Goal: Find specific page/section

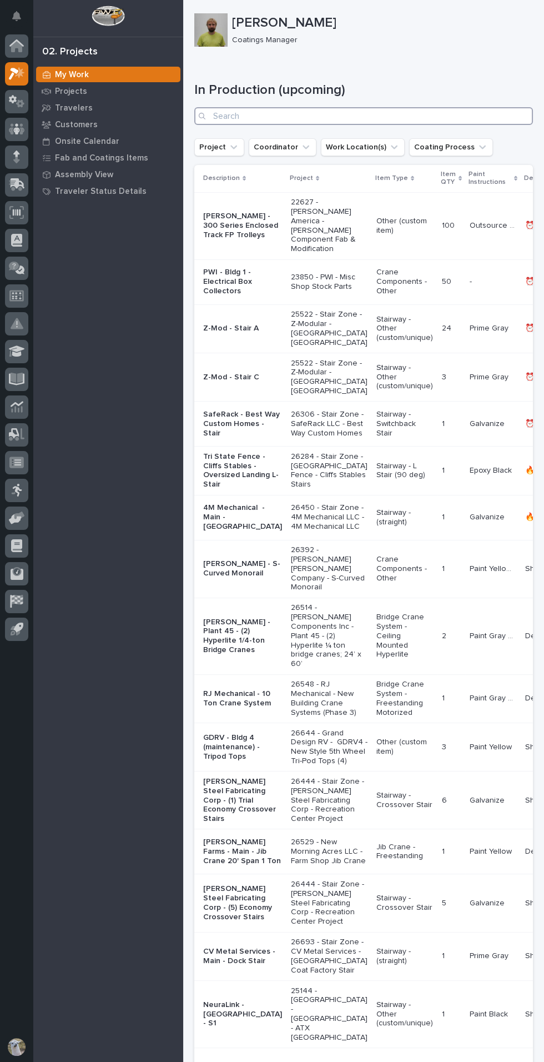
click at [318, 117] on input "Search" at bounding box center [363, 116] width 339 height 18
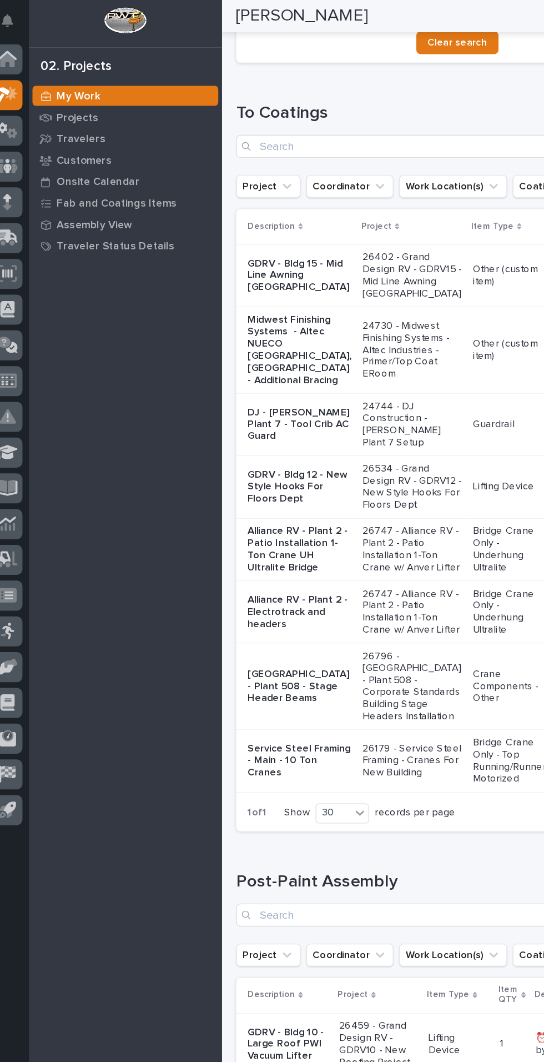
scroll to position [233, 0]
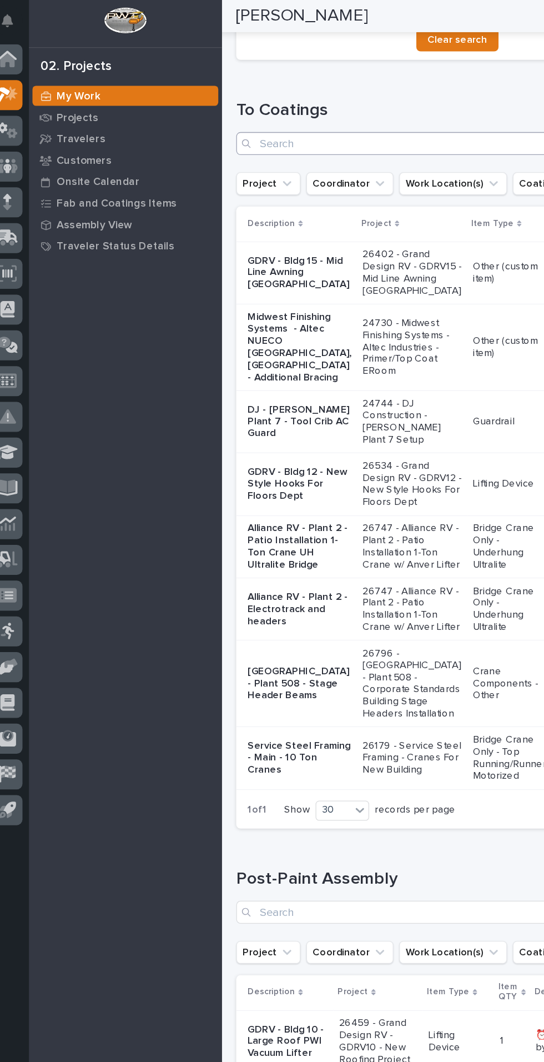
type input "796"
click at [332, 114] on input "Search" at bounding box center [363, 112] width 339 height 18
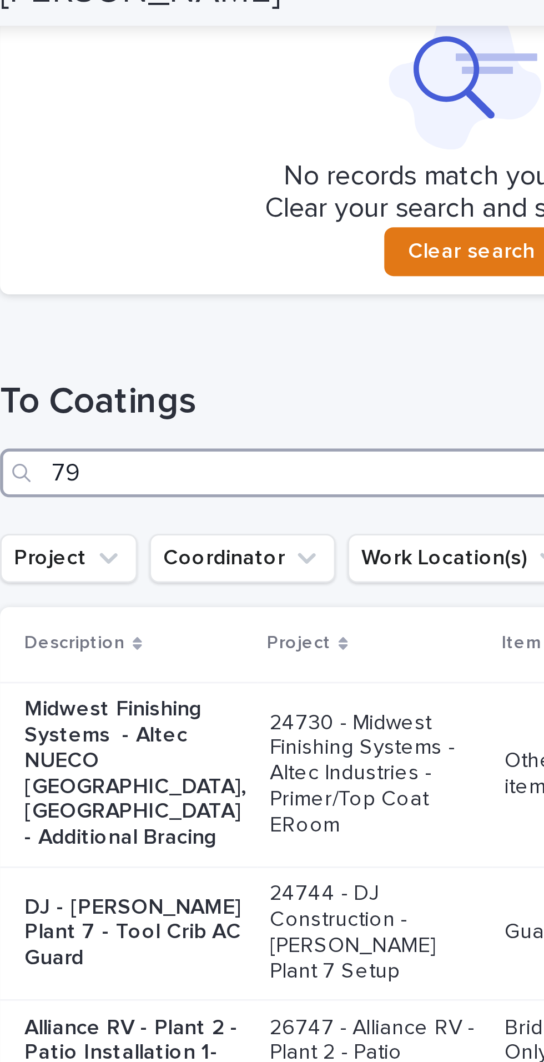
type input "796"
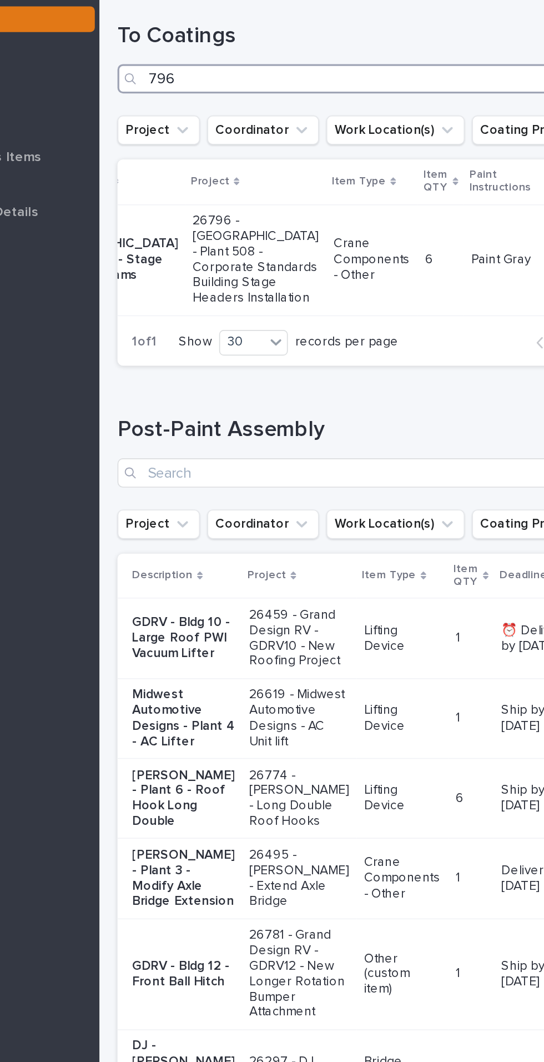
scroll to position [0, 0]
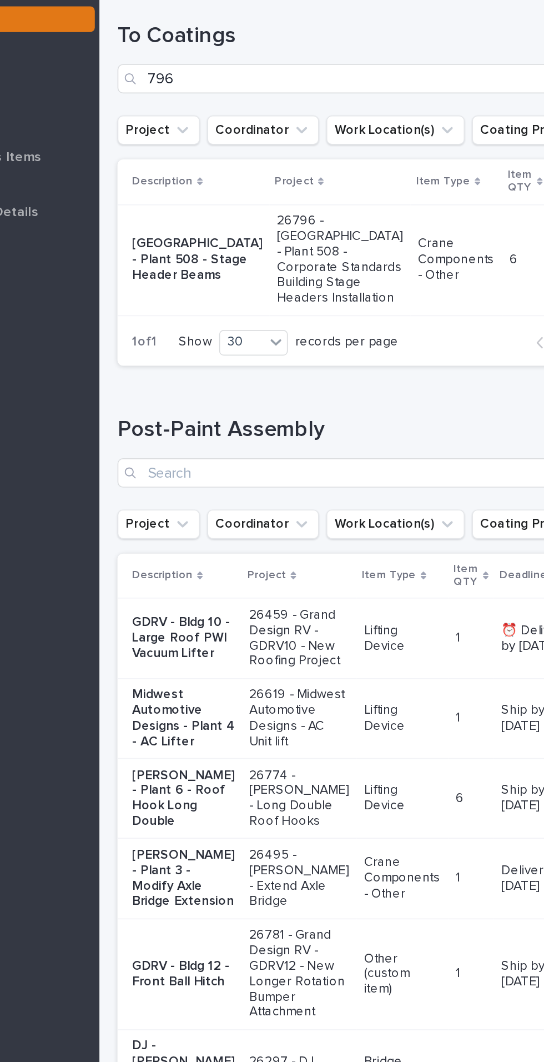
click at [220, 234] on p "[GEOGRAPHIC_DATA] - Plant 508 - Stage Header Beams" at bounding box center [242, 220] width 79 height 28
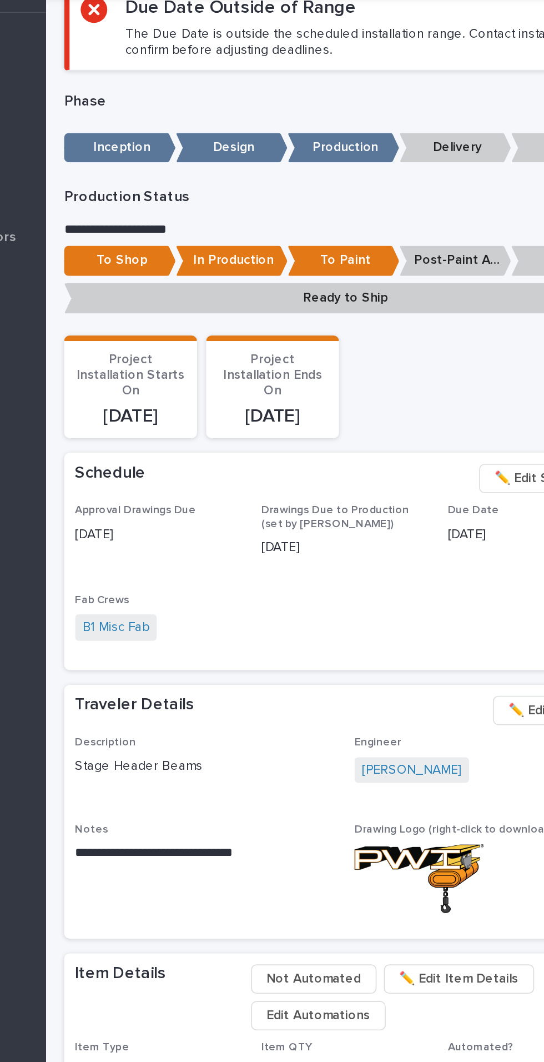
scroll to position [475, 0]
